Goal: Task Accomplishment & Management: Manage account settings

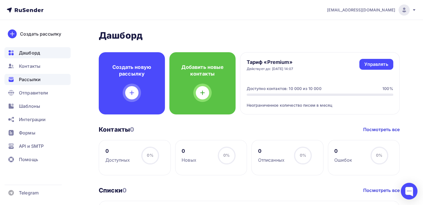
click at [43, 83] on div "Рассылки" at bounding box center [37, 79] width 66 height 11
click at [43, 96] on div "Отправители" at bounding box center [37, 92] width 66 height 11
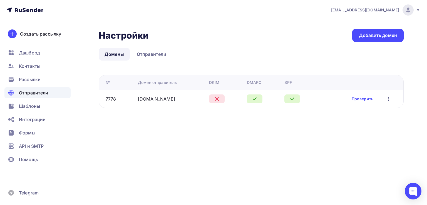
click at [392, 98] on icon "button" at bounding box center [388, 99] width 7 height 7
click at [366, 100] on link "Проверить" at bounding box center [363, 99] width 22 height 6
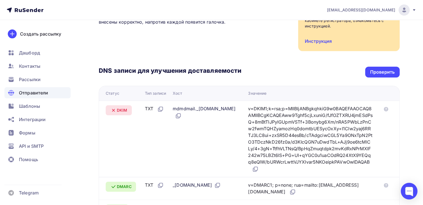
scroll to position [127, 0]
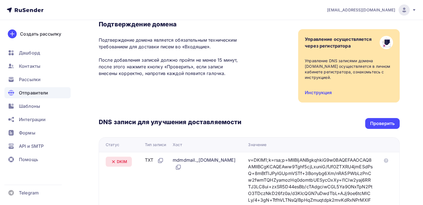
scroll to position [101, 0]
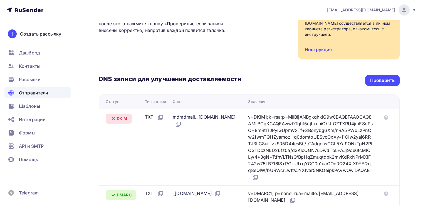
scroll to position [86, 0]
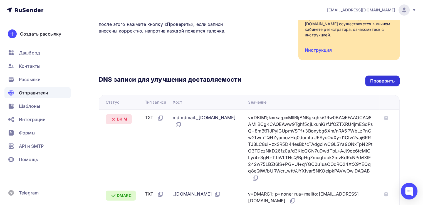
click at [373, 78] on div "Проверить" at bounding box center [382, 81] width 24 height 6
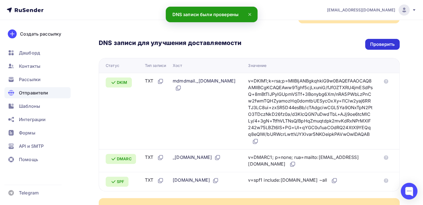
scroll to position [123, 0]
